Goal: Information Seeking & Learning: Understand process/instructions

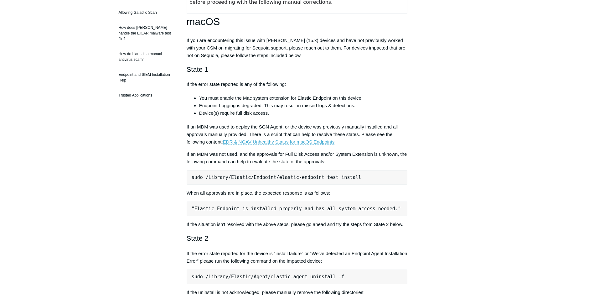
scroll to position [94, 0]
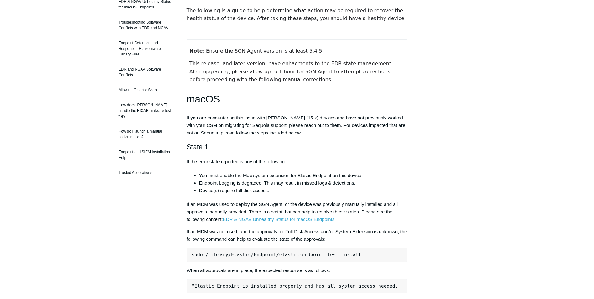
click at [321, 218] on link "EDR & NGAV Unhealthy Status for macOS Endpoints" at bounding box center [279, 219] width 112 height 6
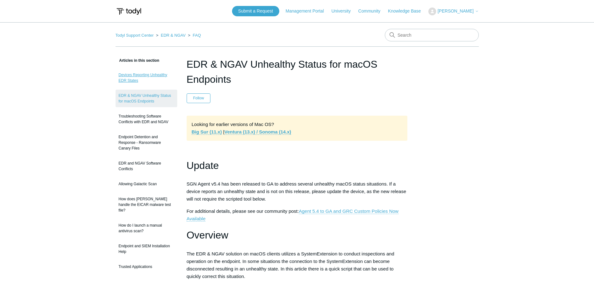
click at [166, 74] on link "Devices Reporting Unhealthy EDR States" at bounding box center [146, 78] width 62 height 18
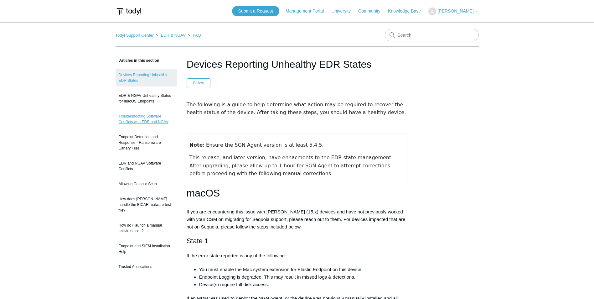
click at [151, 124] on link "Troubleshooting Software Conflicts with EDR and NGAV" at bounding box center [146, 119] width 62 height 18
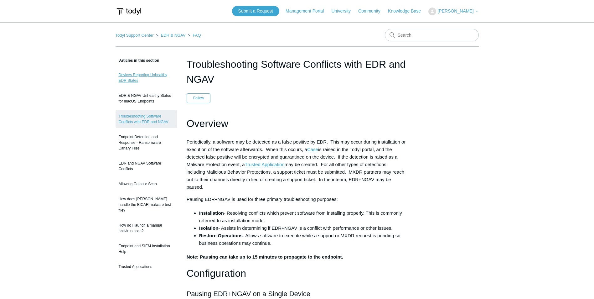
click at [136, 74] on link "Devices Reporting Unhealthy EDR States" at bounding box center [146, 78] width 62 height 18
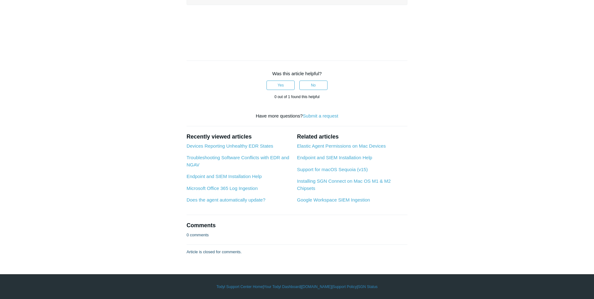
scroll to position [939, 0]
drag, startPoint x: 243, startPoint y: 187, endPoint x: 261, endPoint y: 188, distance: 17.9
drag, startPoint x: 132, startPoint y: 146, endPoint x: 135, endPoint y: 143, distance: 3.8
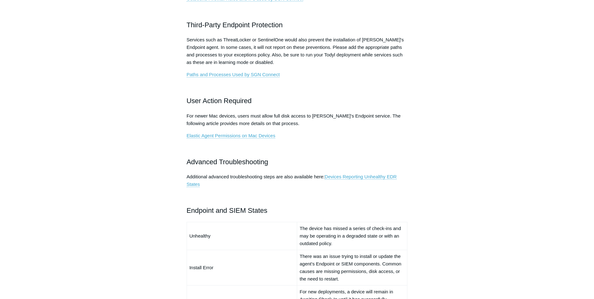
scroll to position [313, 0]
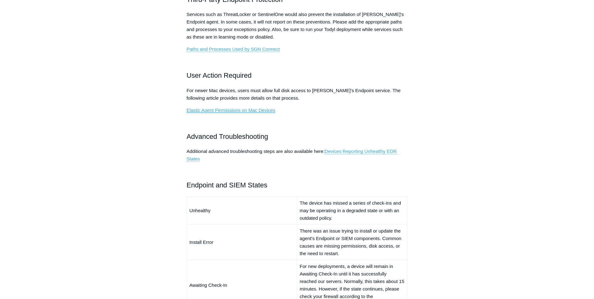
drag, startPoint x: 256, startPoint y: 112, endPoint x: 261, endPoint y: 98, distance: 14.9
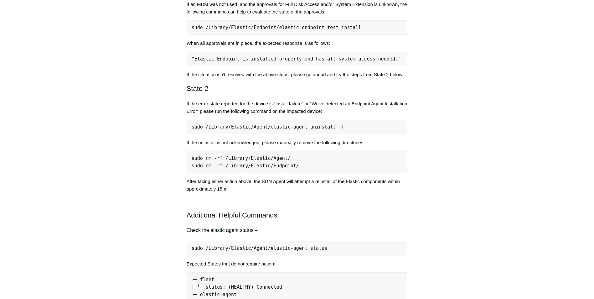
scroll to position [250, 0]
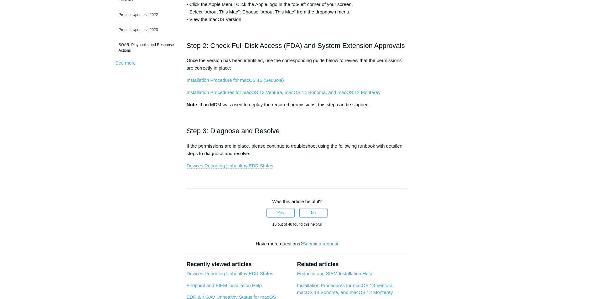
scroll to position [156, 0]
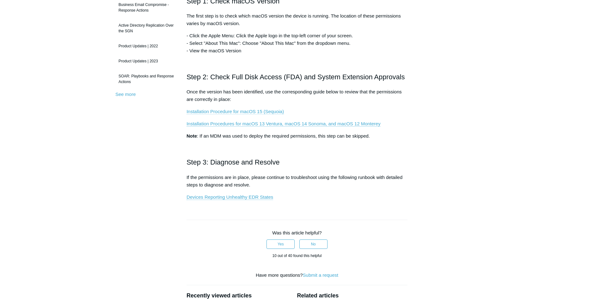
click at [257, 112] on link "Installation Procedure for macOS 15 (Sequoia)" at bounding box center [235, 112] width 97 height 6
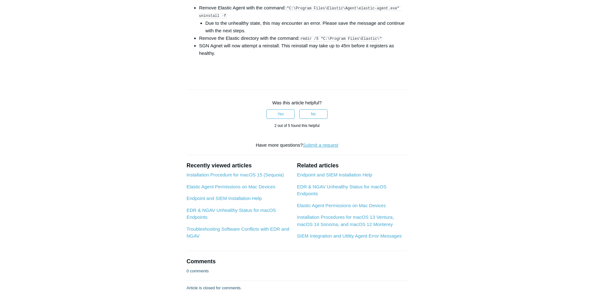
scroll to position [1092, 0]
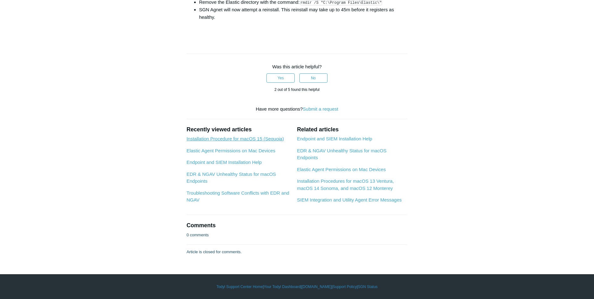
click at [275, 138] on link "Installation Procedure for macOS 15 (Sequoia)" at bounding box center [235, 138] width 97 height 5
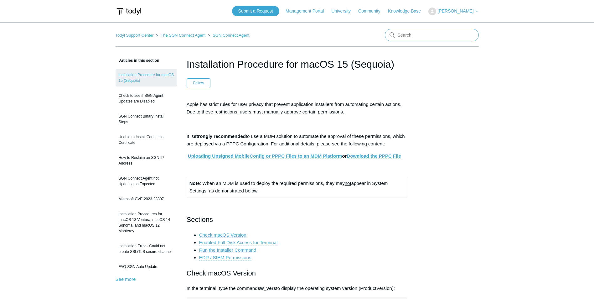
click at [413, 38] on input "Search" at bounding box center [432, 35] width 94 height 13
type input "certificate"
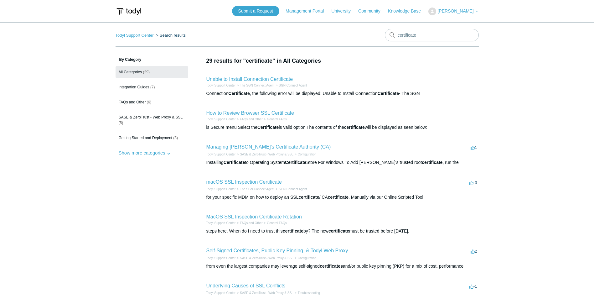
click at [280, 147] on link "Managing [PERSON_NAME]'s Certificate Authority (CA)" at bounding box center [268, 146] width 125 height 5
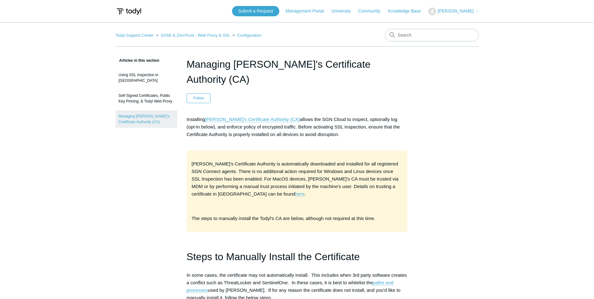
drag, startPoint x: 280, startPoint y: 147, endPoint x: 465, endPoint y: 102, distance: 191.0
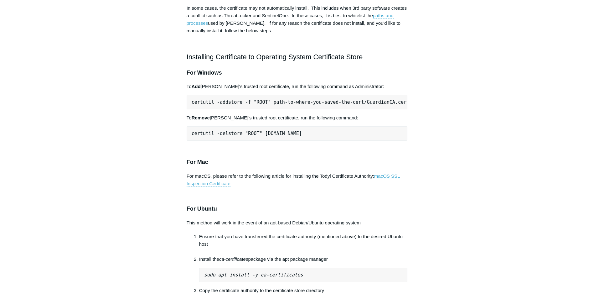
scroll to position [282, 0]
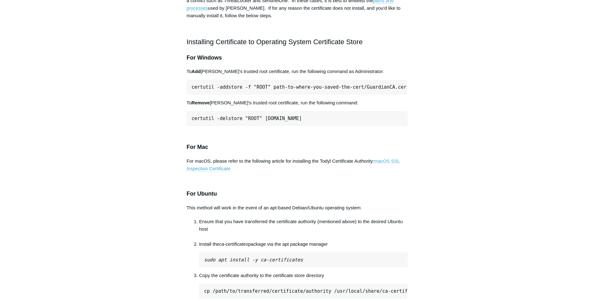
click at [387, 158] on link "macOS SSL Inspection Certificate" at bounding box center [293, 164] width 213 height 13
